Goal: Go to known website: Go to known website

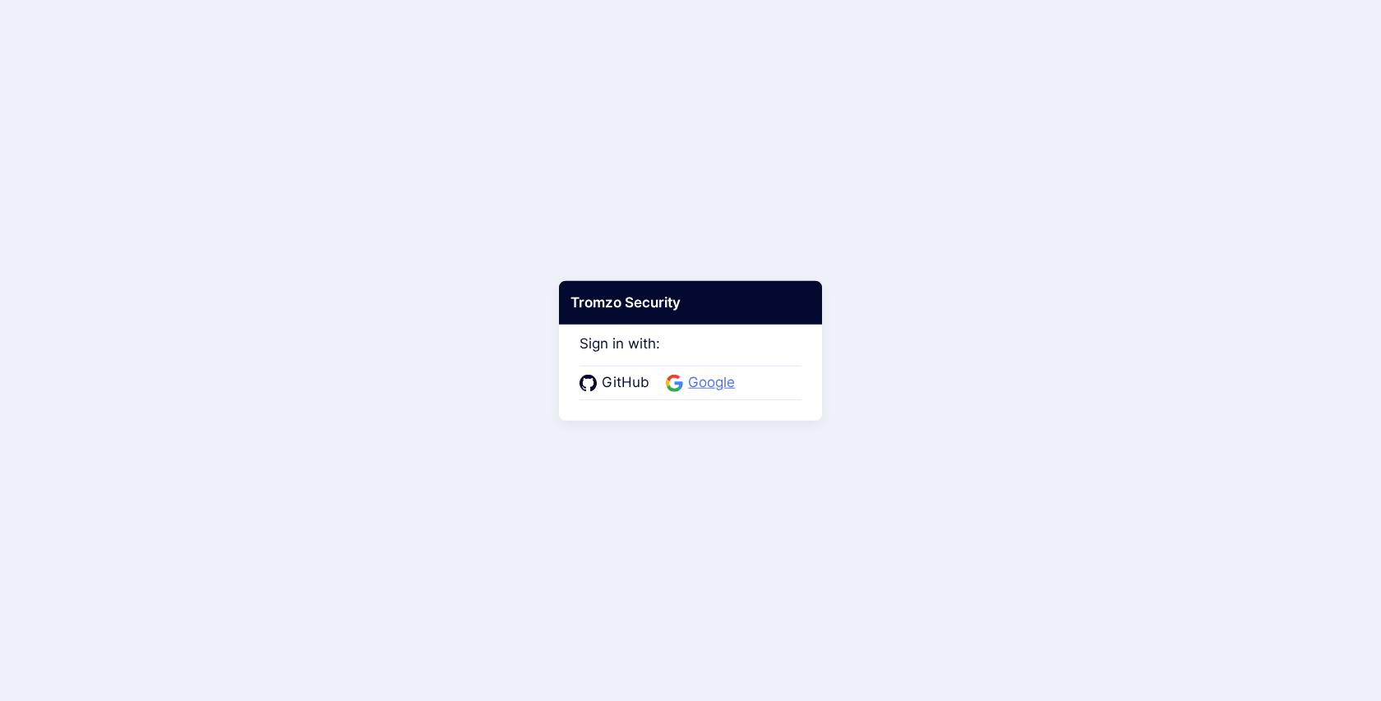
click at [710, 382] on span "Google" at bounding box center [711, 382] width 57 height 21
